Goal: Navigation & Orientation: Find specific page/section

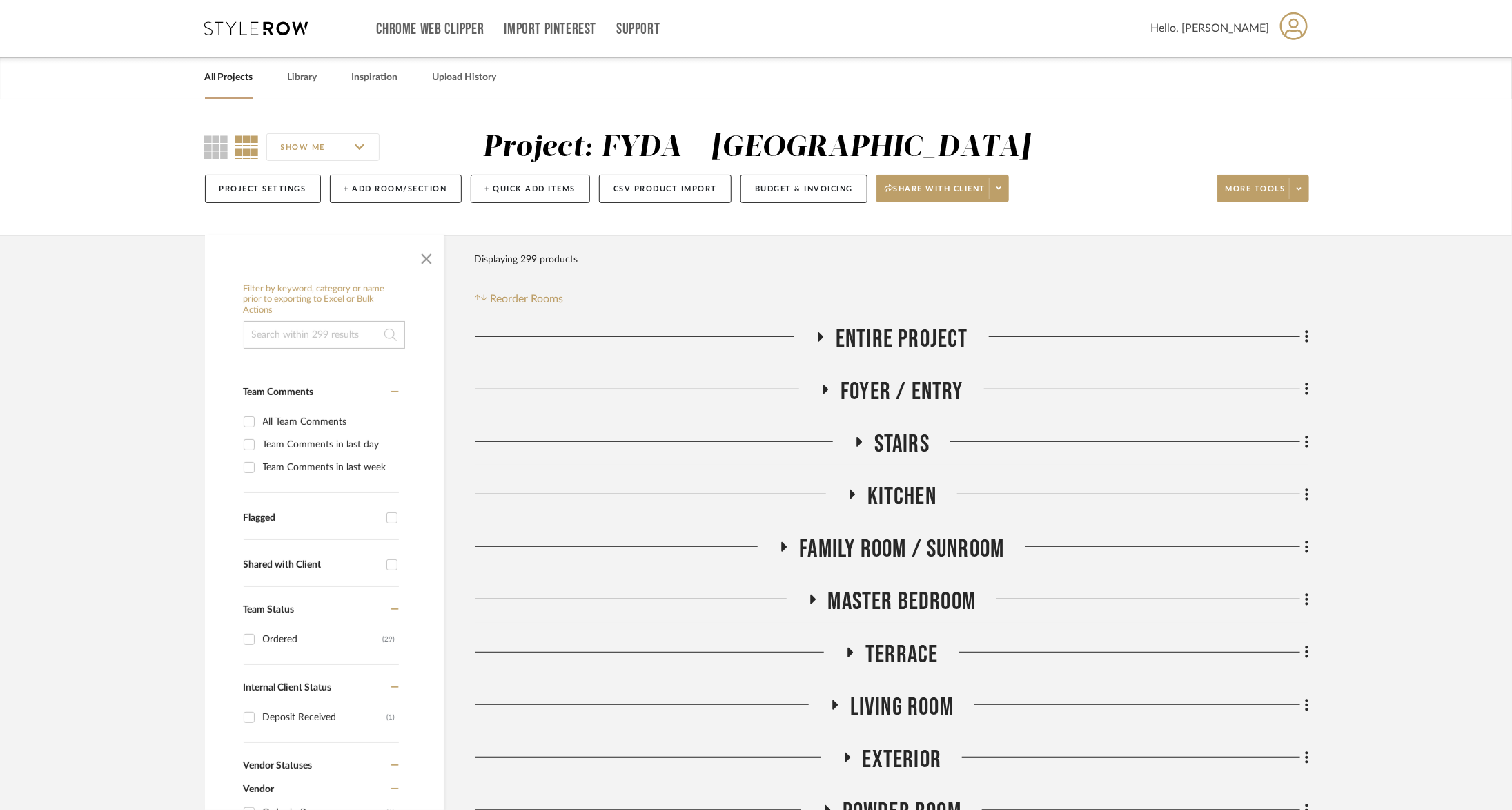
click at [240, 31] on icon at bounding box center [256, 28] width 104 height 14
click at [910, 541] on span "Family Room / Sunroom" at bounding box center [901, 549] width 205 height 30
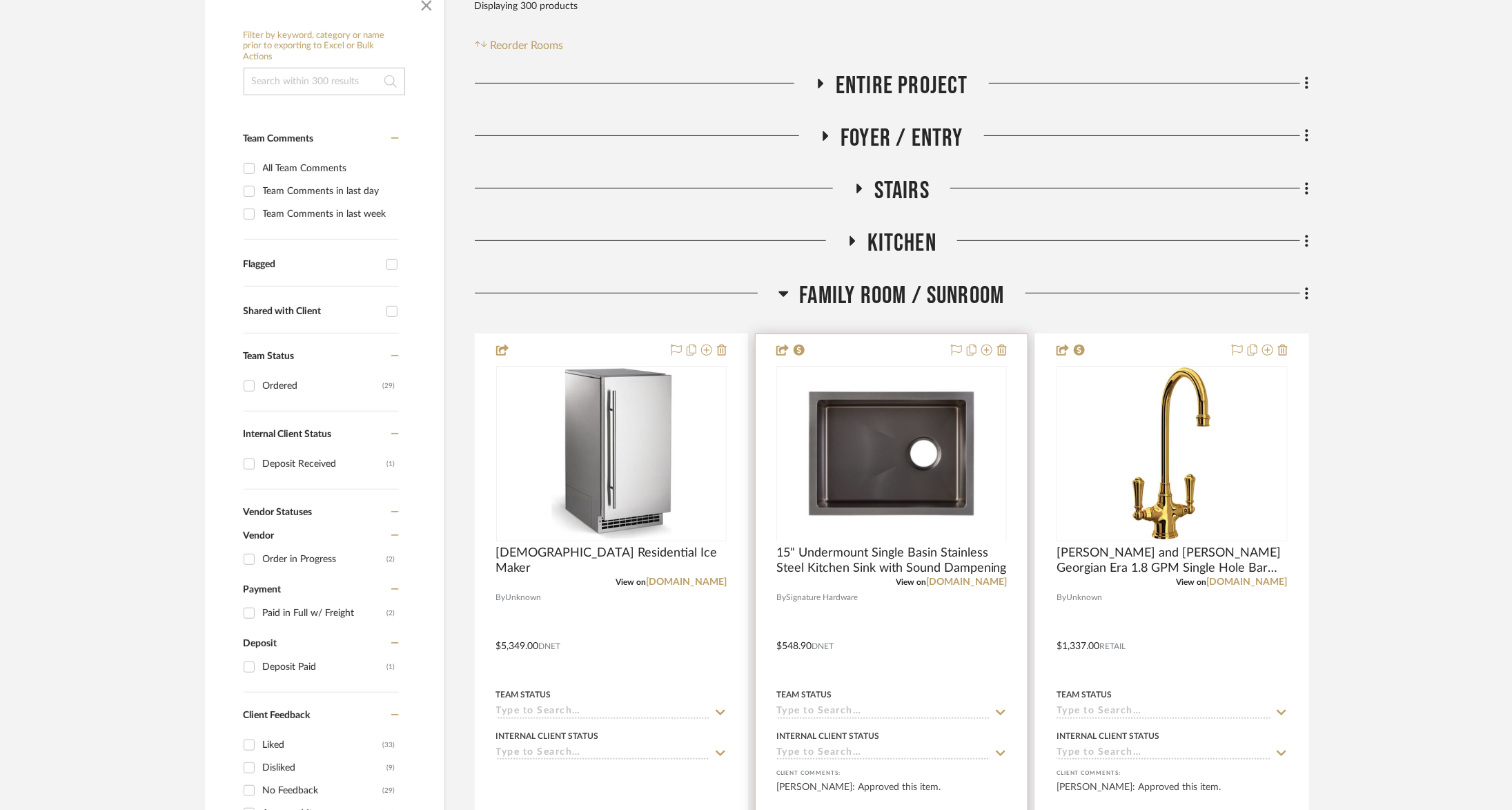
scroll to position [255, 0]
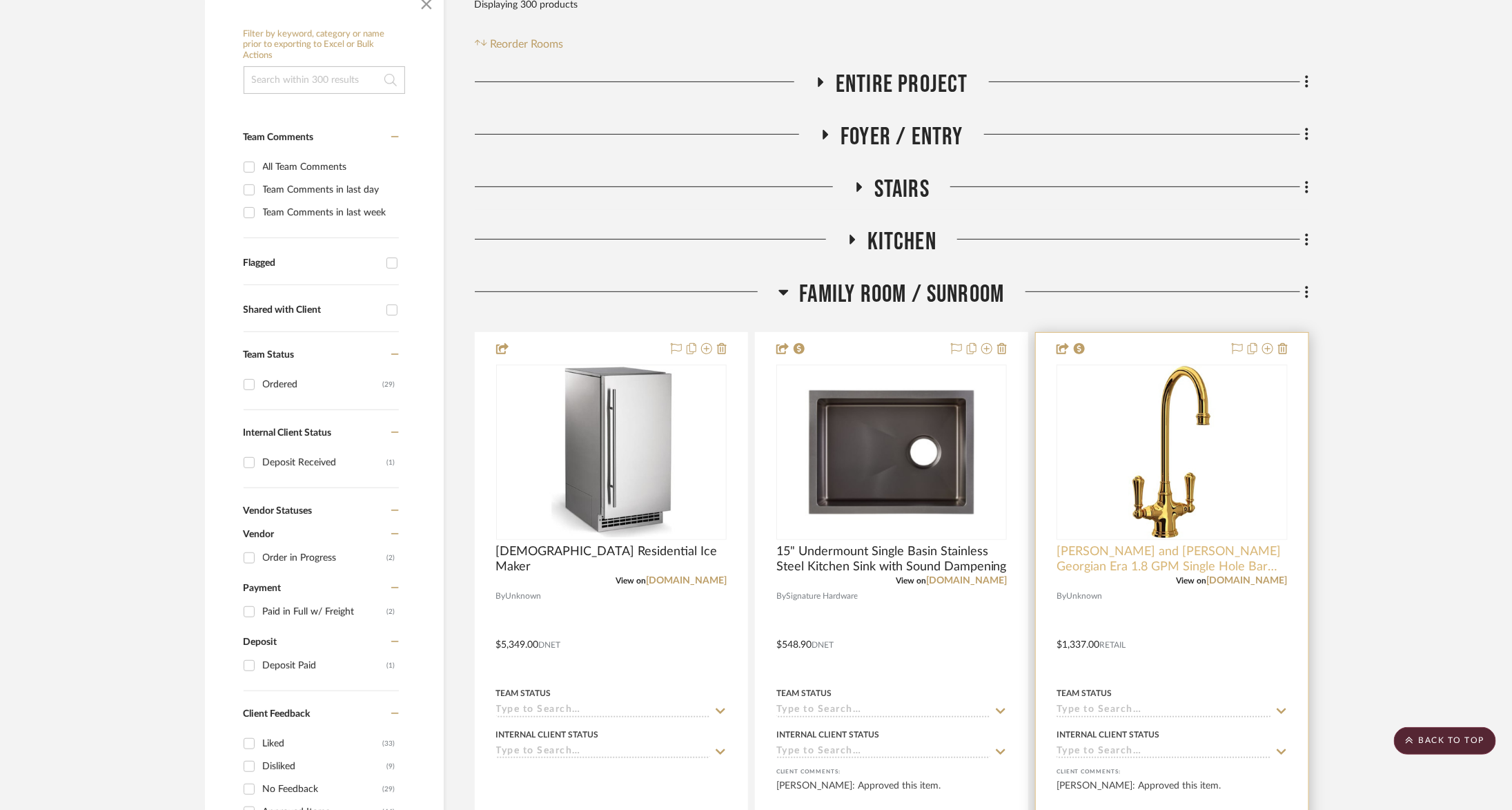
click at [1211, 551] on span "Perrin and Rowe Georgian Era 1.8 GPM Single Hole Bar Faucet" at bounding box center [1171, 559] width 230 height 30
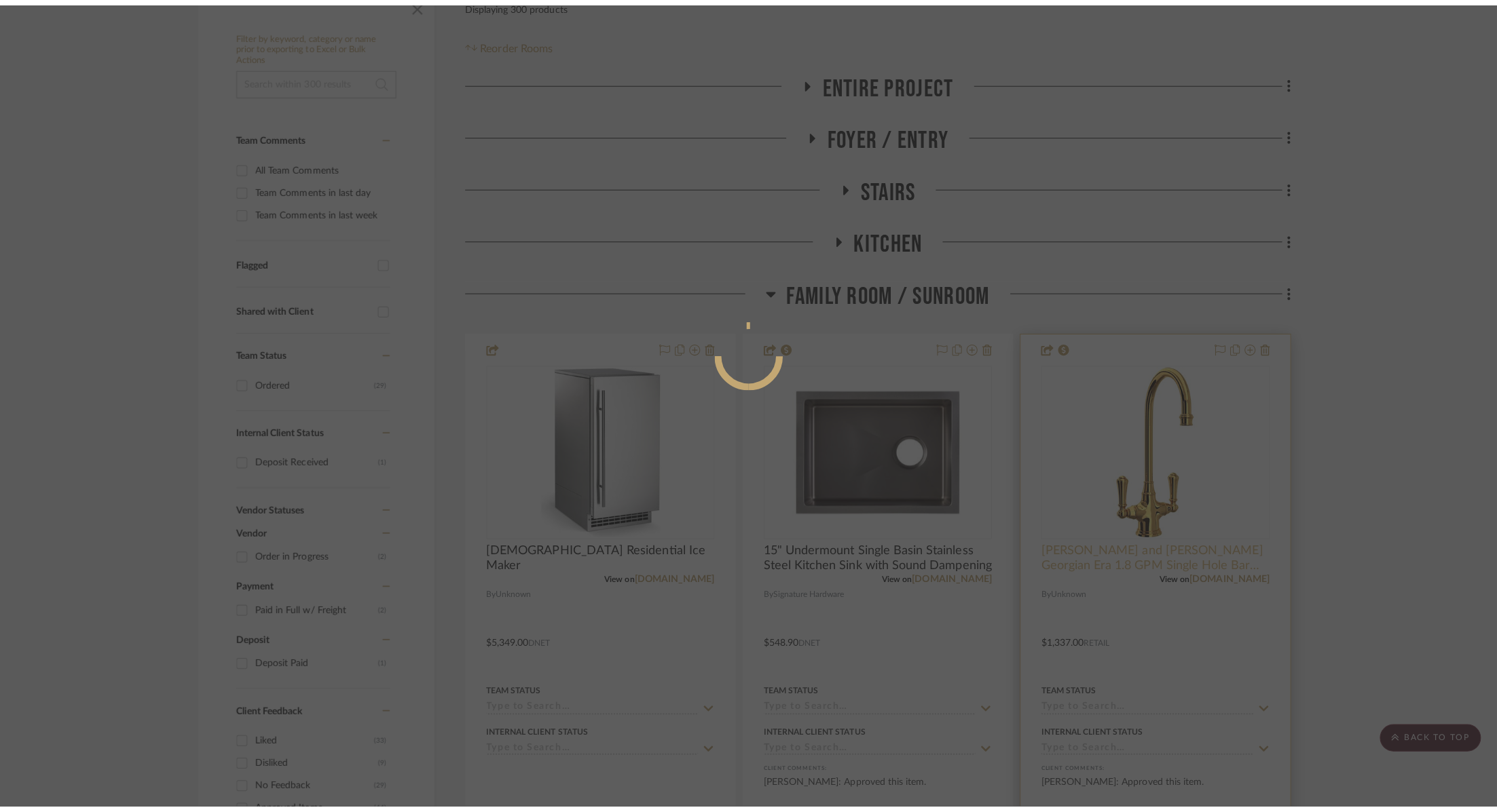
scroll to position [0, 0]
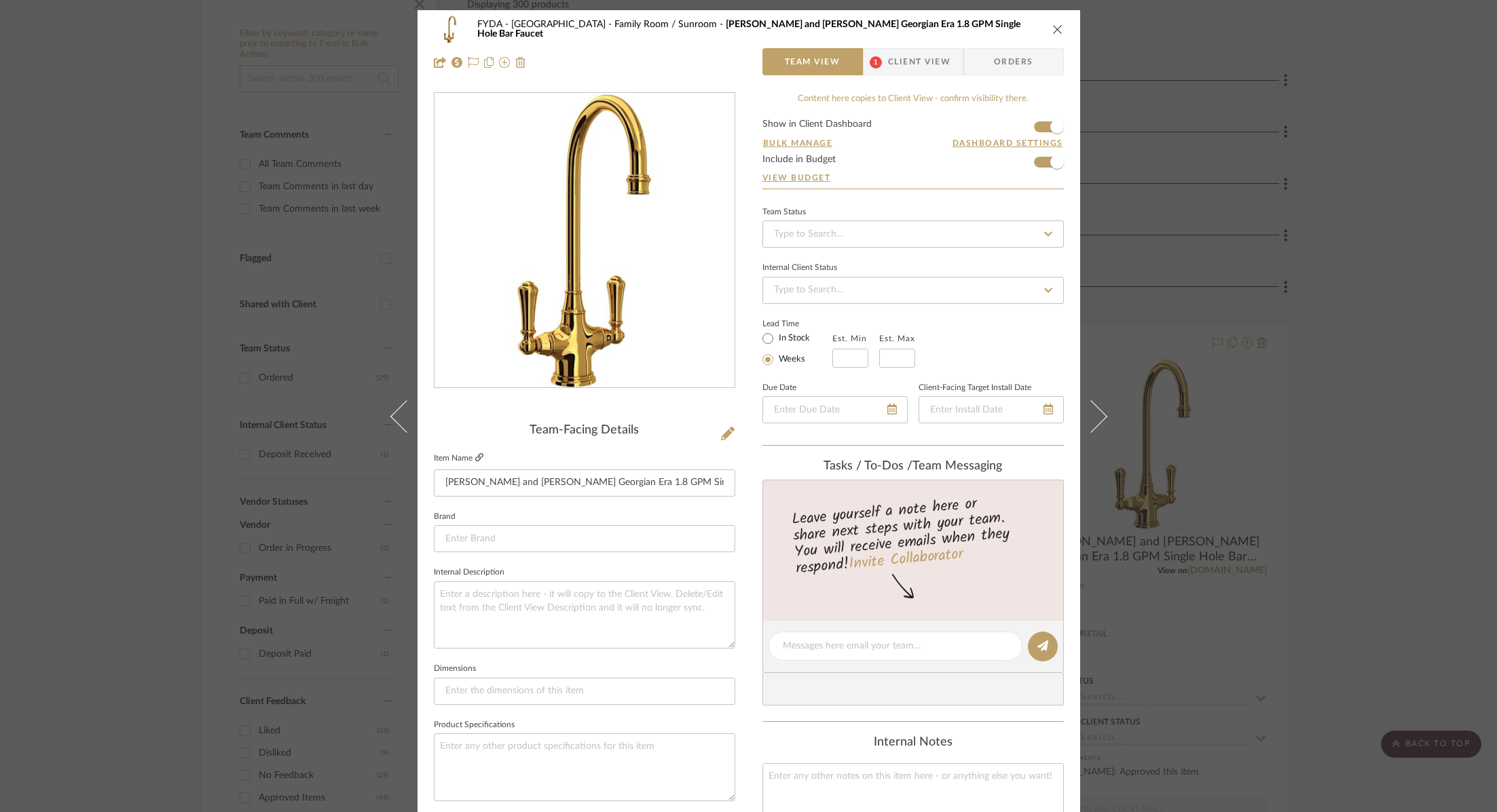
click at [475, 455] on icon at bounding box center [480, 457] width 8 height 8
click at [1054, 25] on icon "close" at bounding box center [1057, 29] width 11 height 11
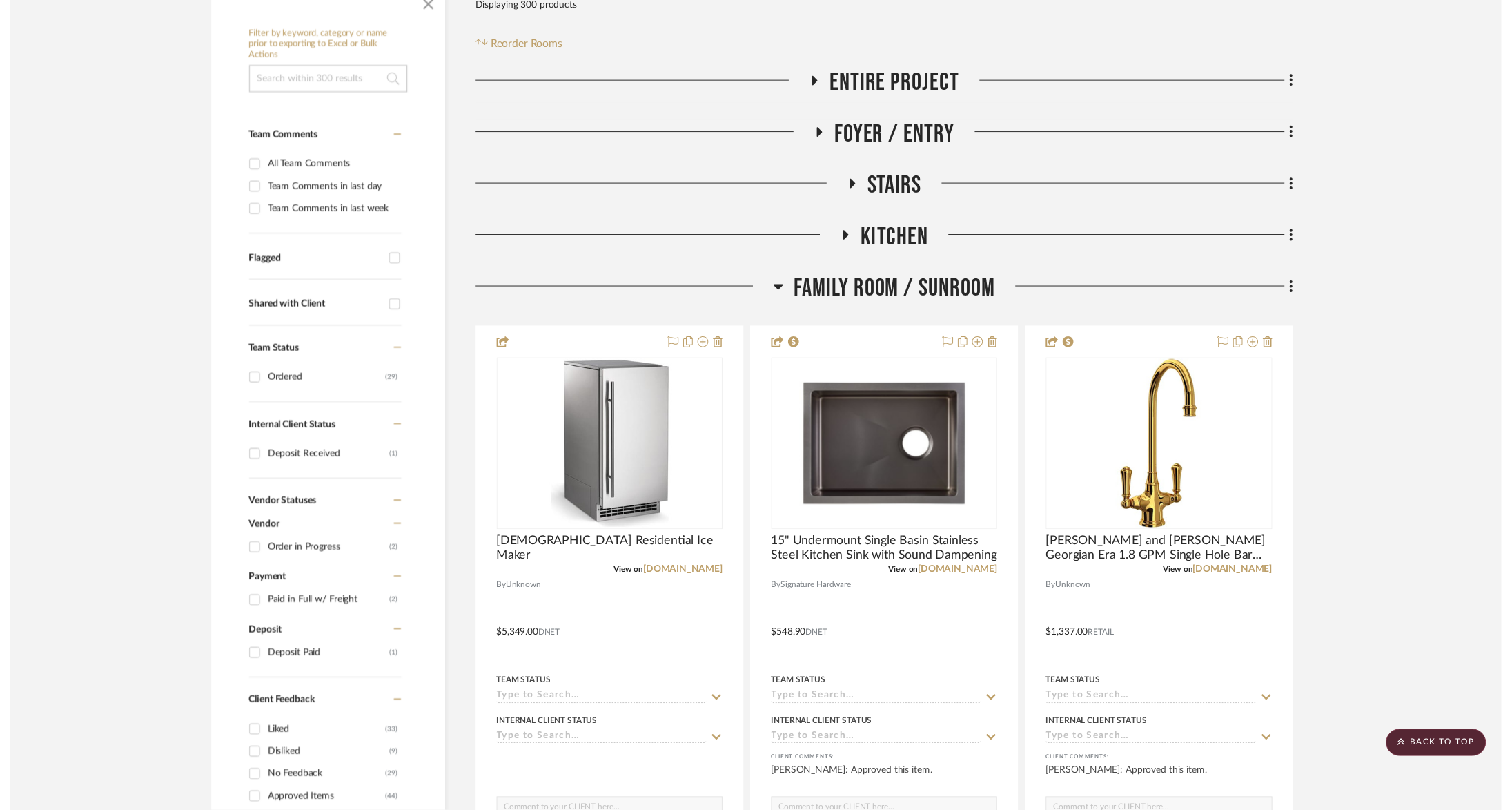
scroll to position [255, 0]
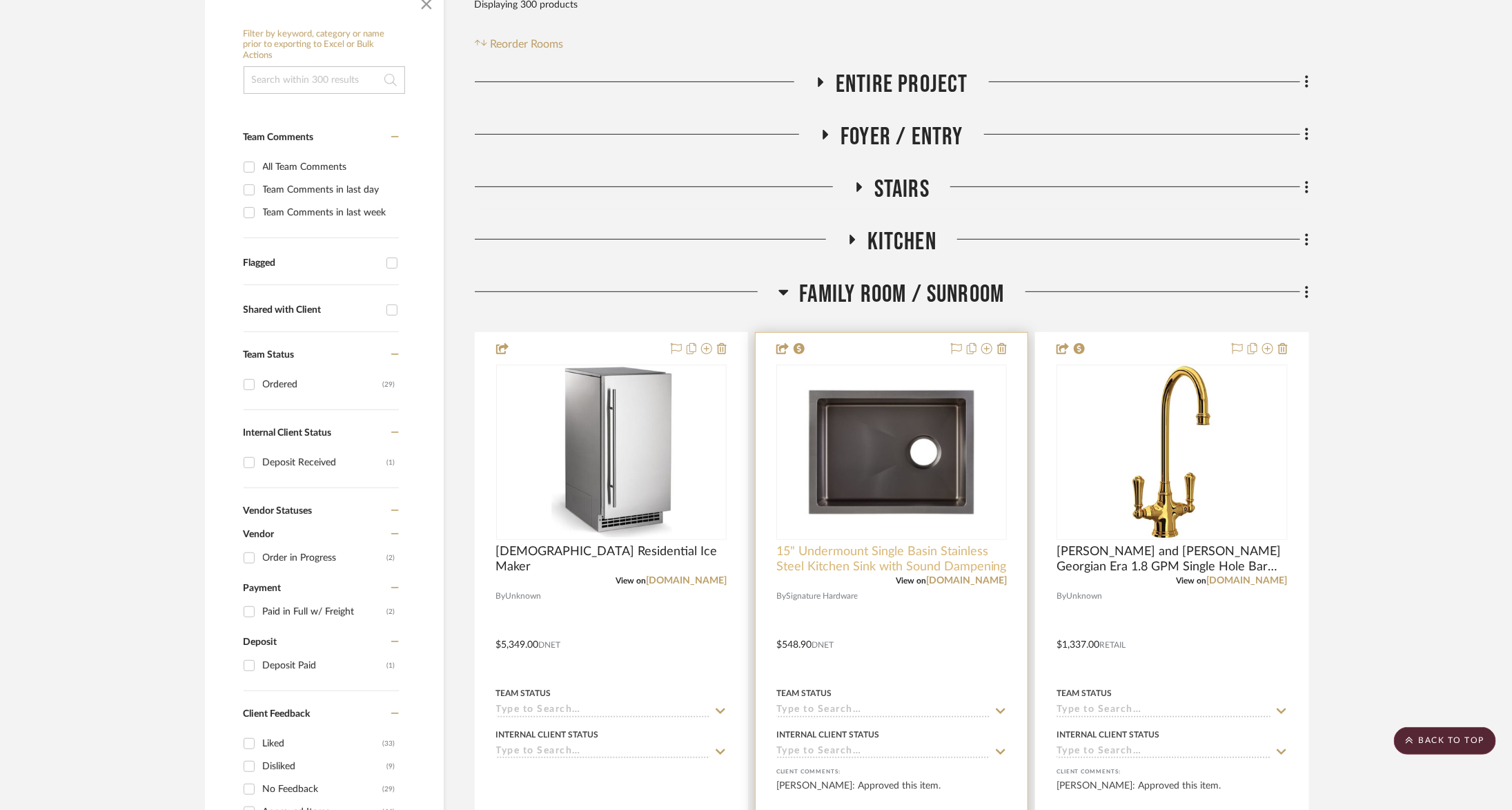
click at [949, 568] on span "15" Undermount Single Basin Stainless Steel Kitchen Sink with Sound Dampening" at bounding box center [892, 559] width 230 height 30
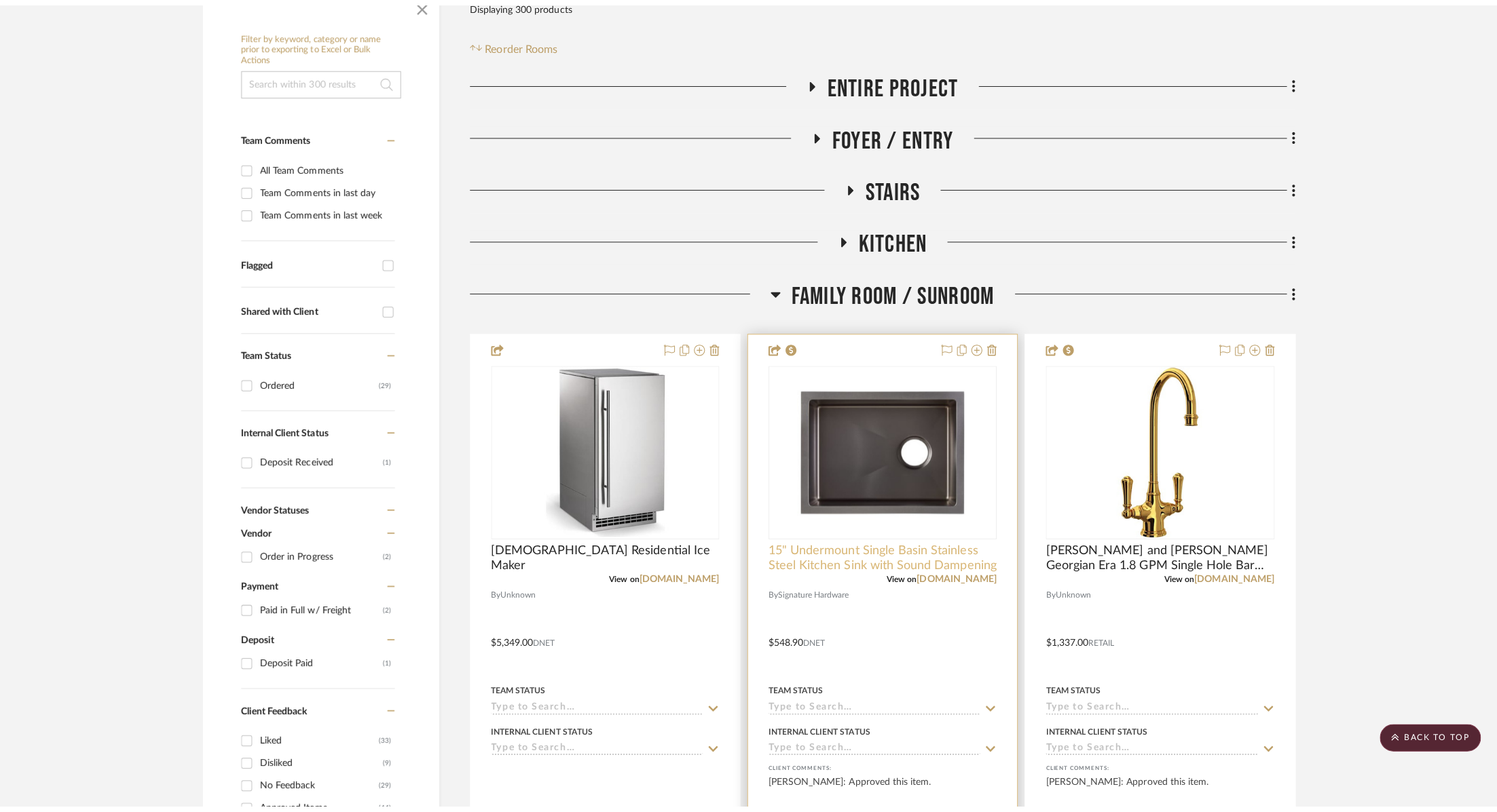
scroll to position [0, 0]
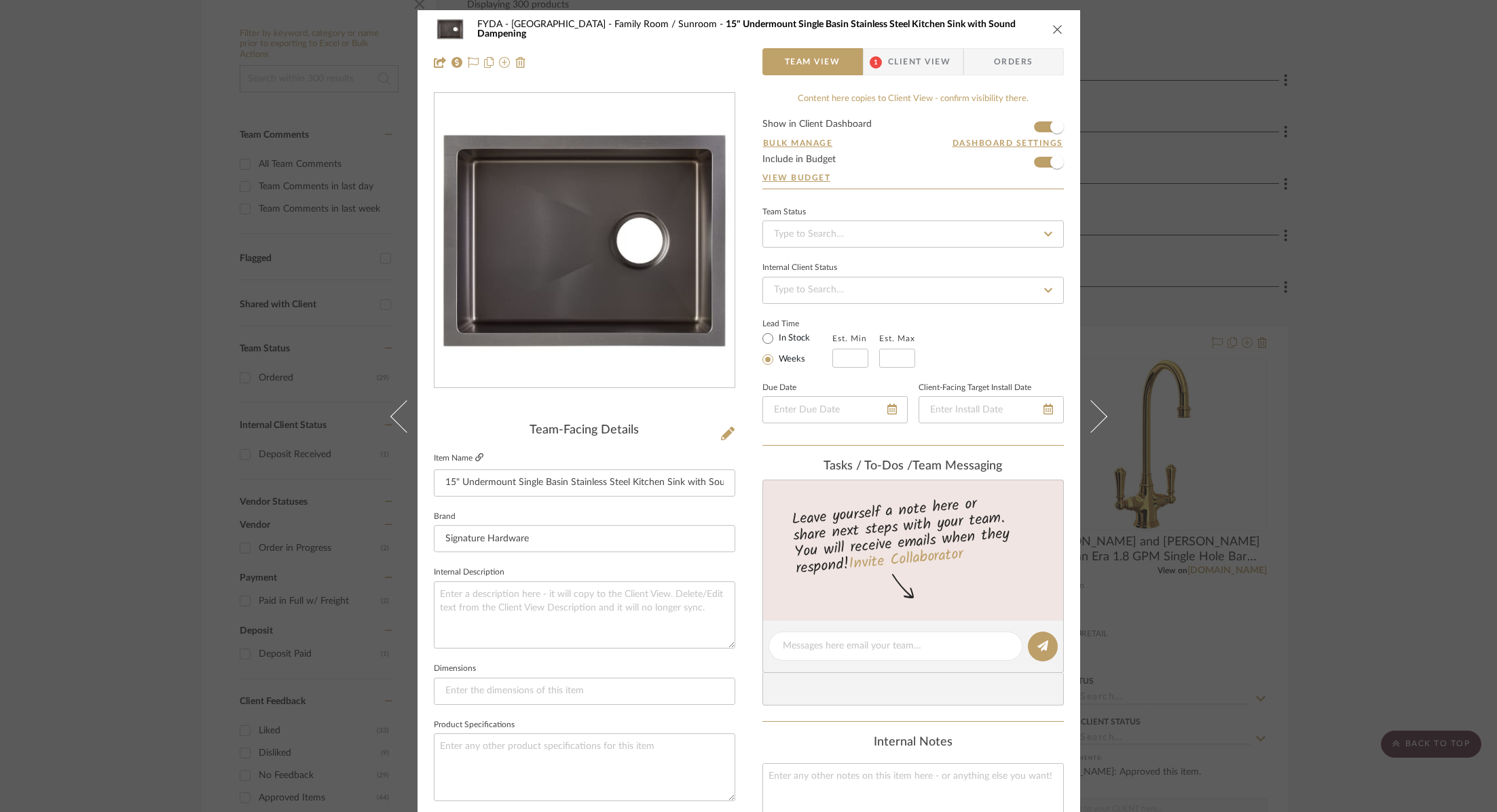
click at [475, 460] on icon at bounding box center [480, 457] width 8 height 8
